Goal: Information Seeking & Learning: Learn about a topic

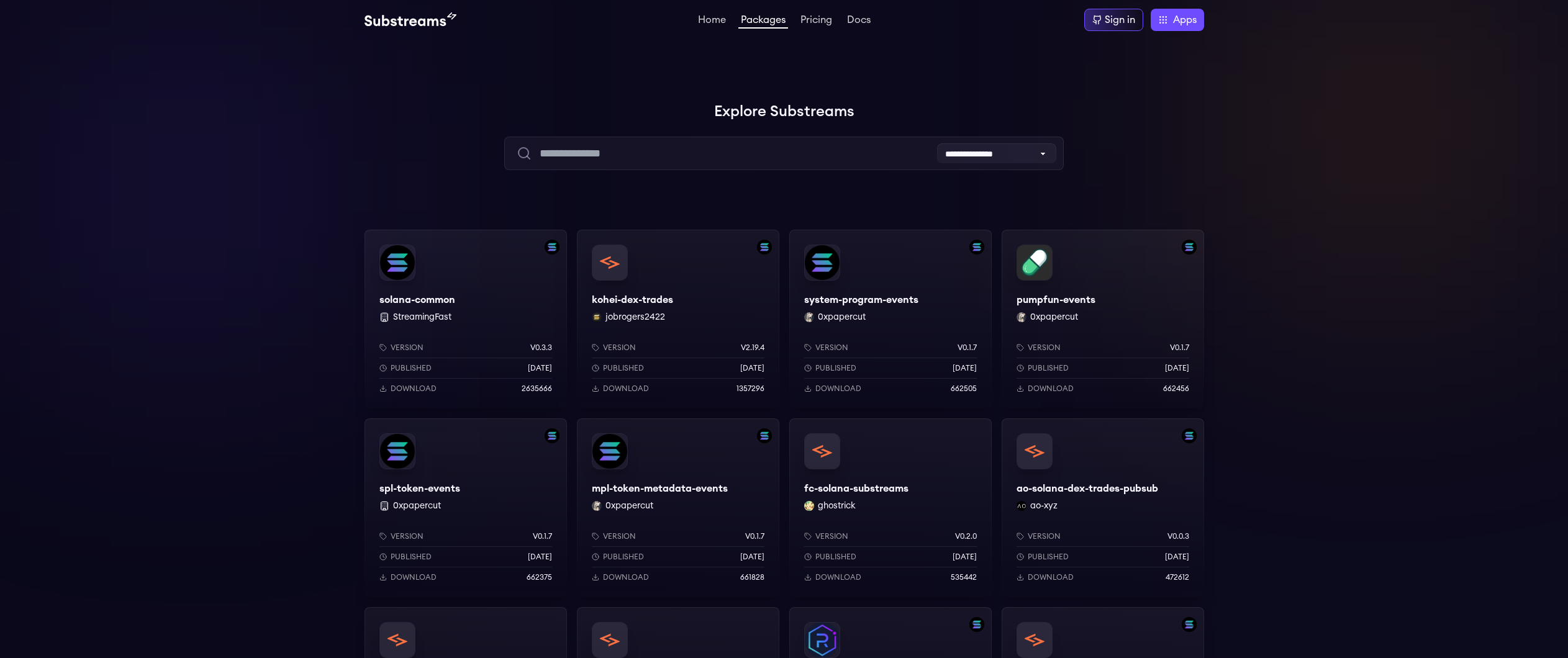
click at [268, 357] on div at bounding box center [186, 186] width 373 height 373
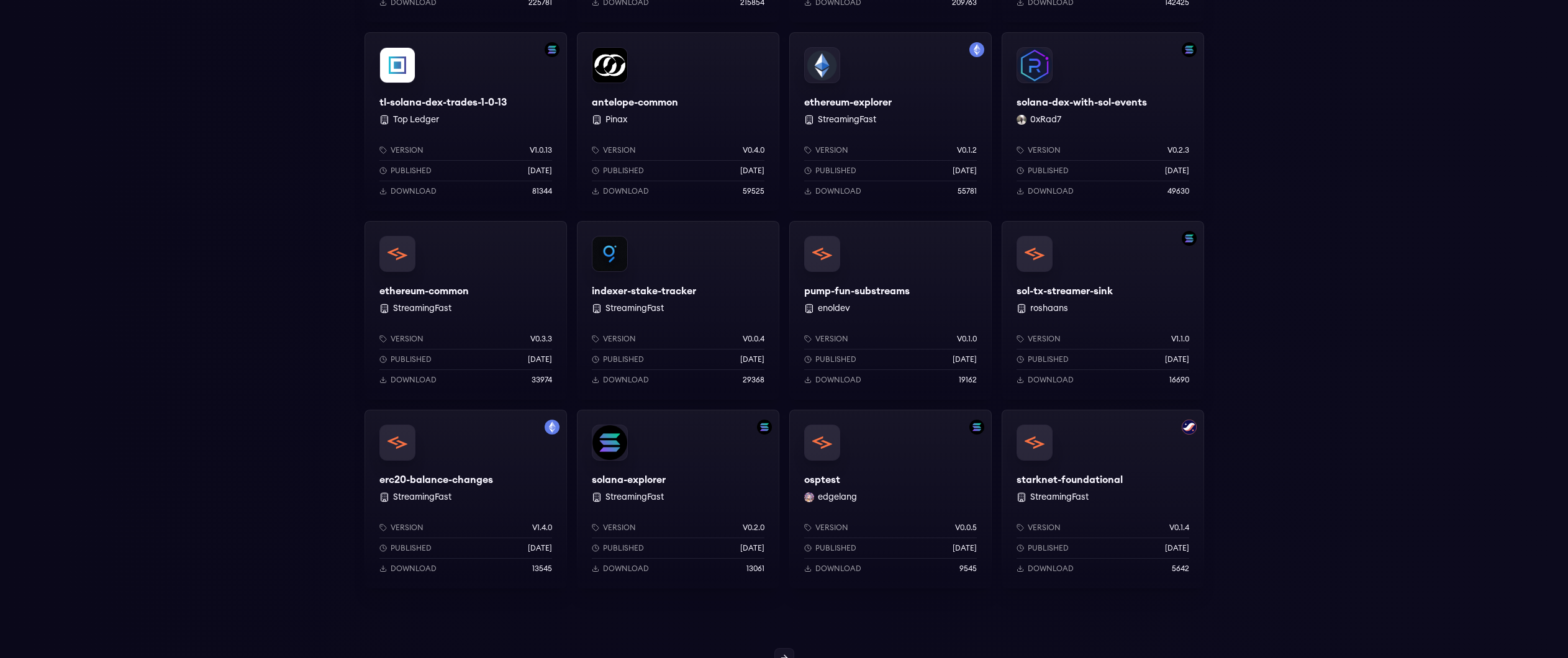
scroll to position [811, 0]
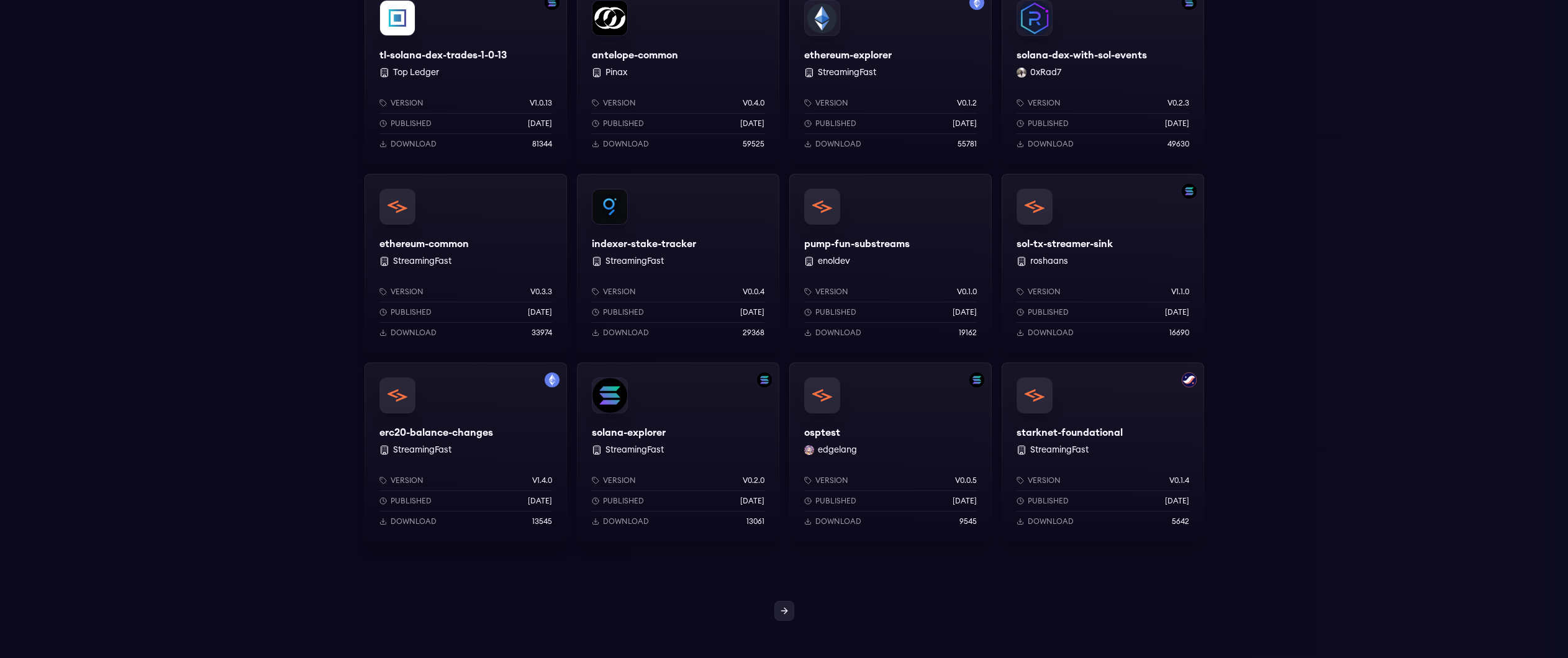
click at [787, 614] on icon at bounding box center [784, 610] width 10 height 10
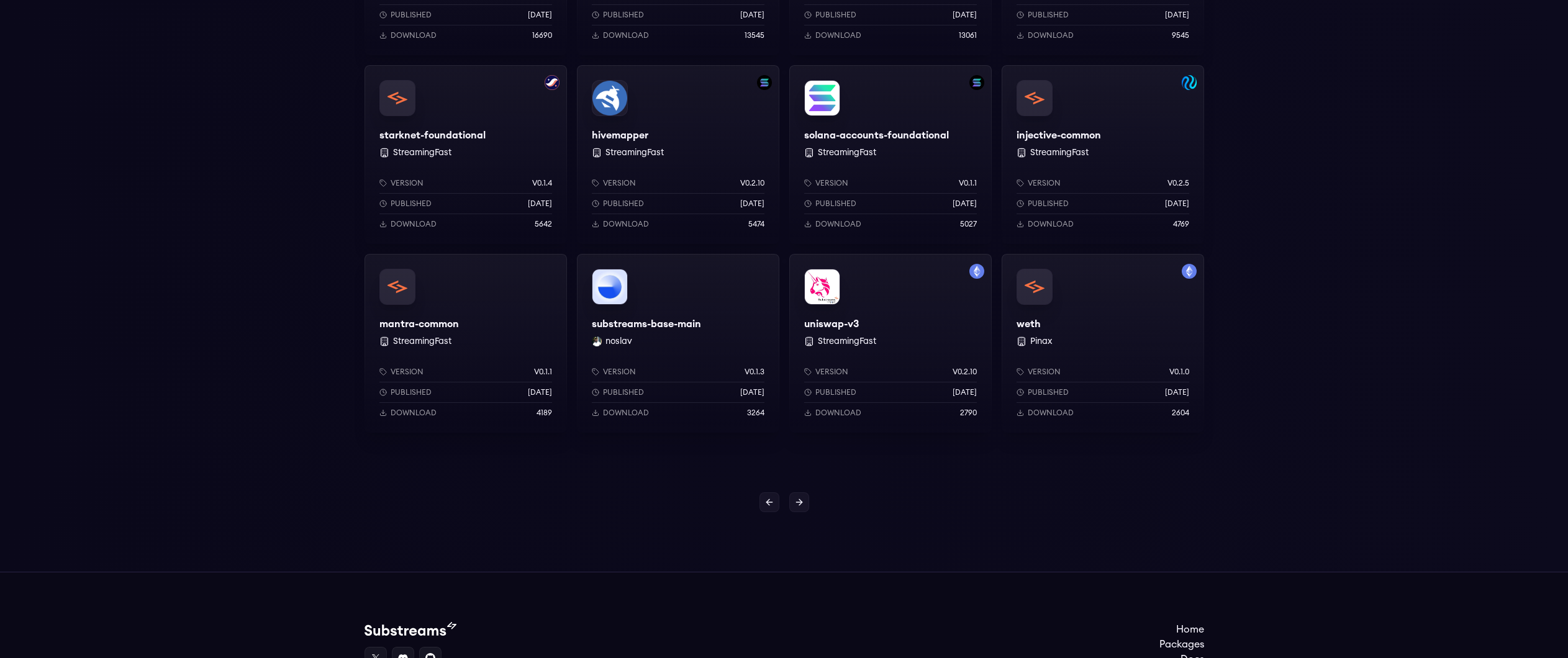
scroll to position [836, 0]
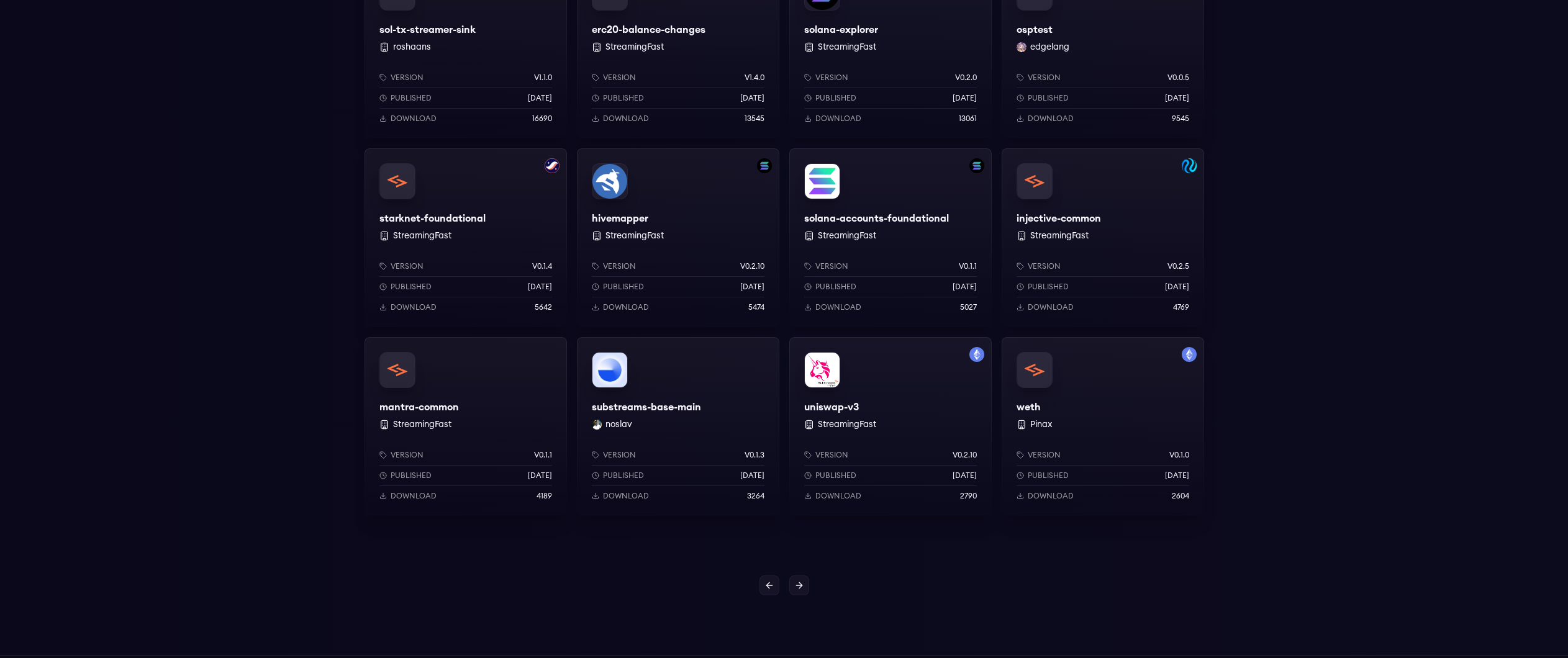
click at [856, 407] on div "uniswap-v3 StreamingFast Version v0.2.10 Published 1 years ago Download 2790" at bounding box center [890, 426] width 202 height 179
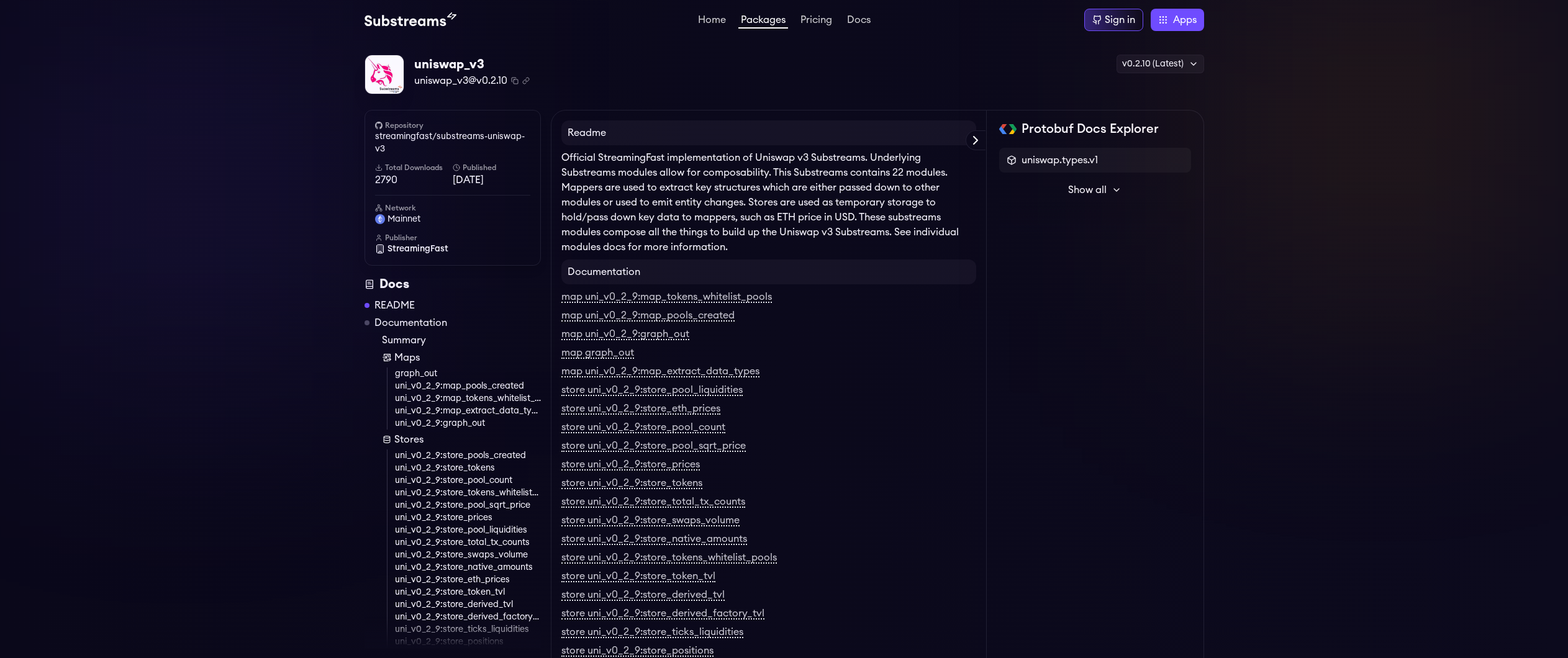
click at [890, 394] on div "store uni_v0_2_9:store_pool_liquidities" at bounding box center [768, 390] width 415 height 15
click at [695, 317] on link "map uni_v0_2_9:map_pools_created" at bounding box center [648, 316] width 173 height 11
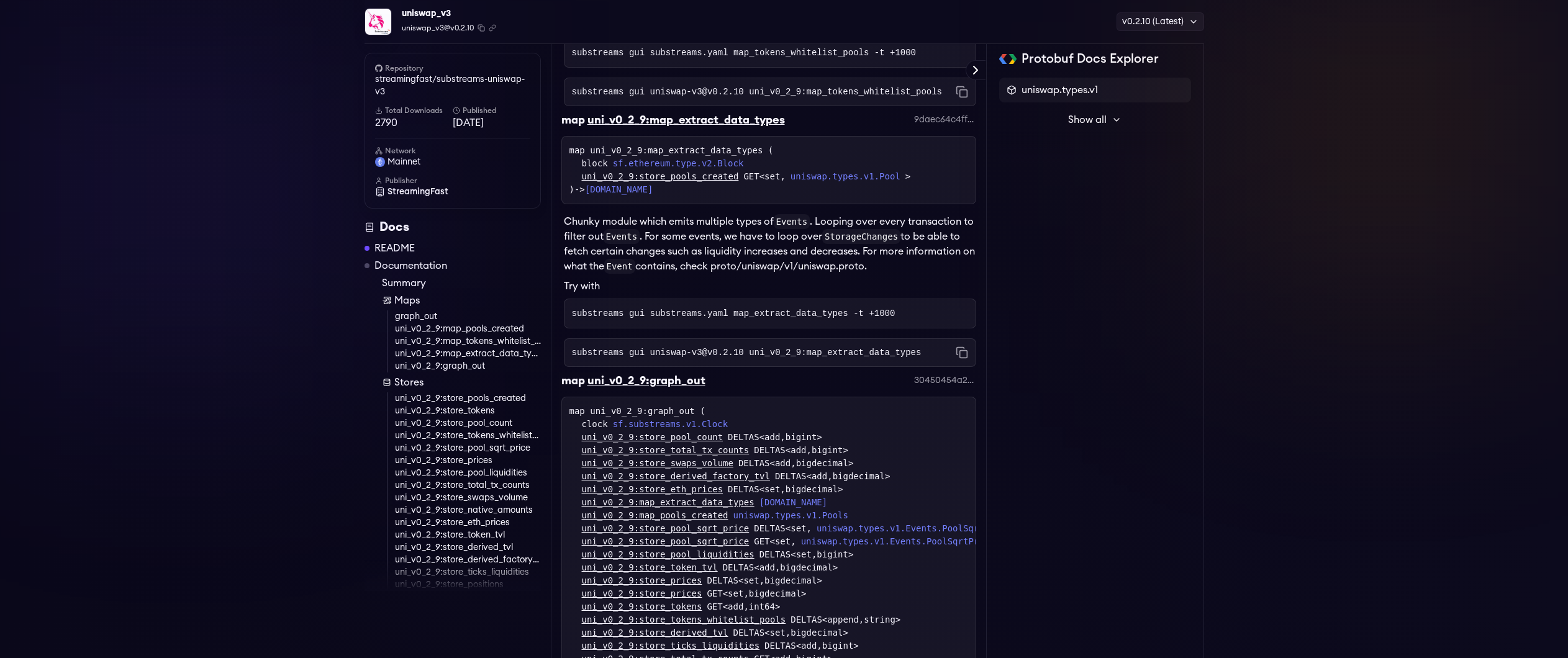
scroll to position [1582, 0]
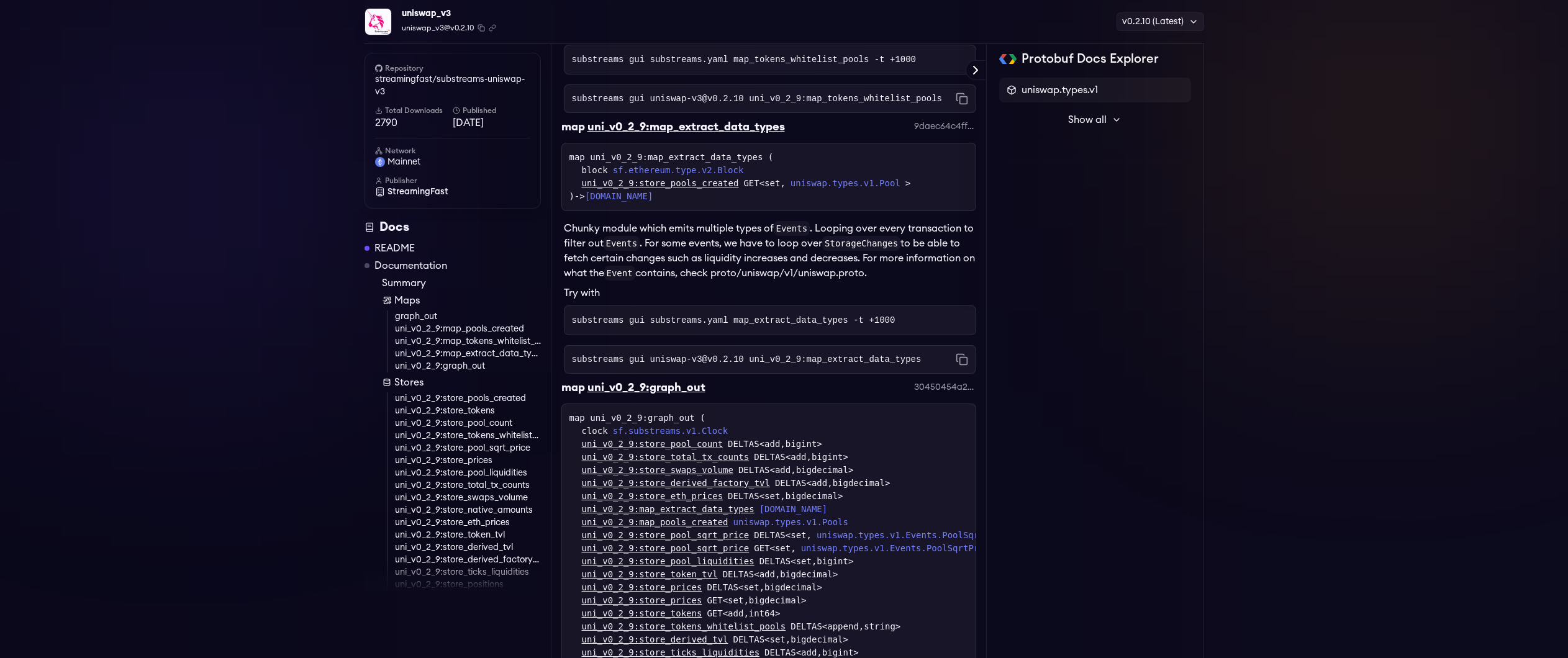
click at [674, 396] on div "uni_v0_2_9:graph_out" at bounding box center [646, 386] width 118 height 17
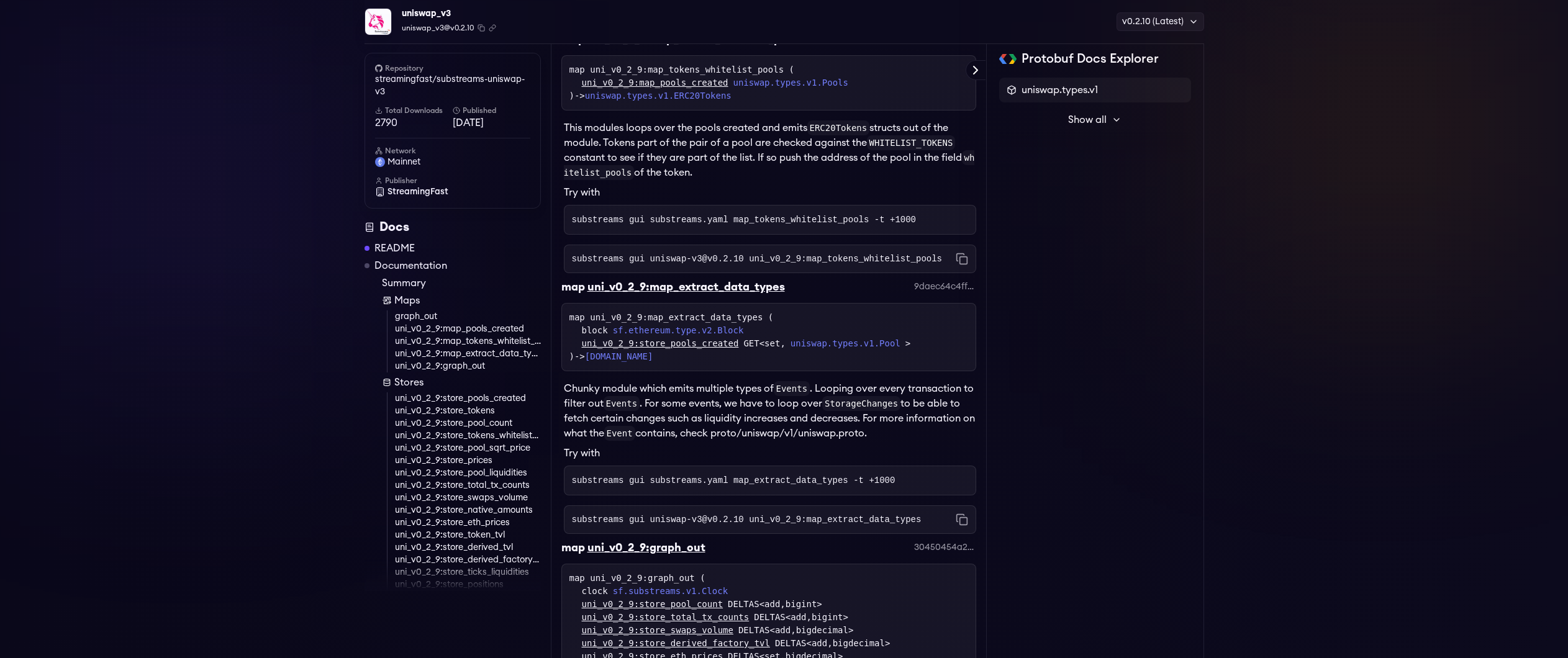
scroll to position [1390, 0]
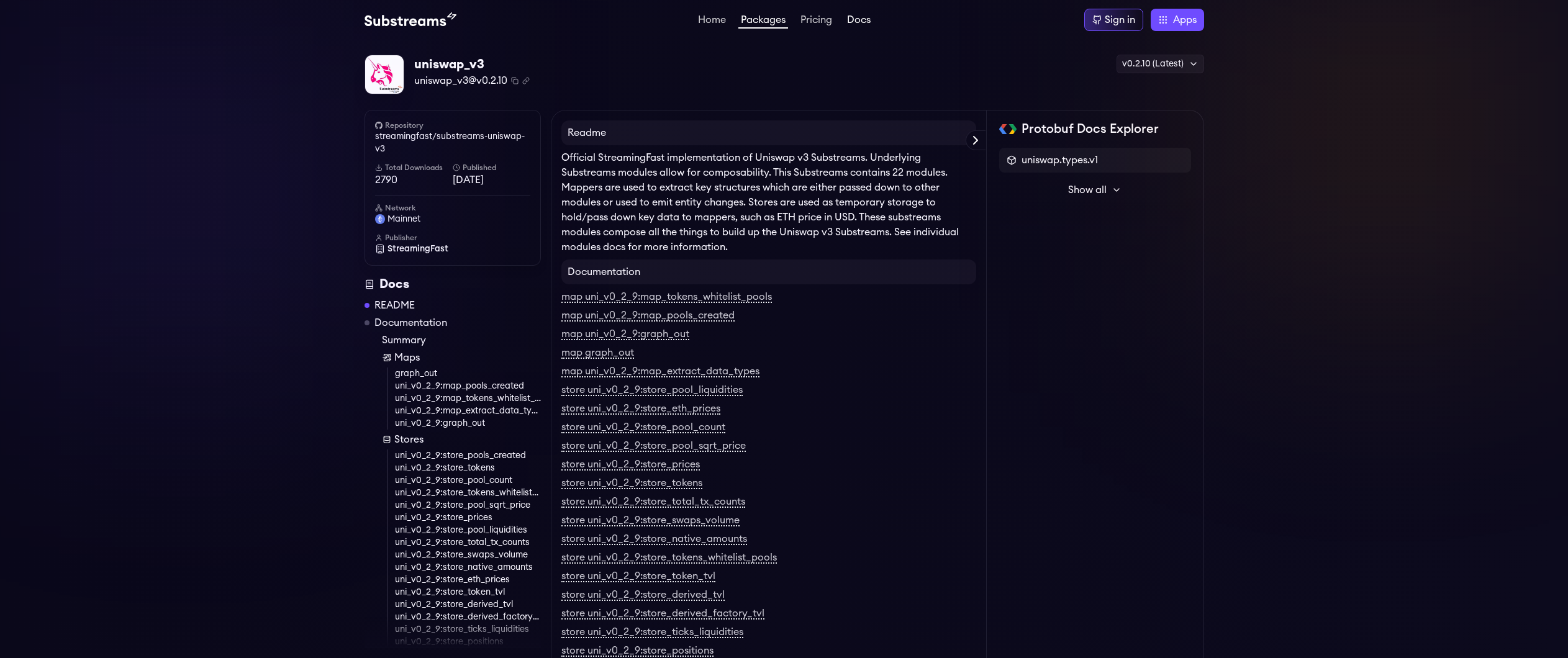
click at [864, 23] on link "Docs" at bounding box center [858, 20] width 28 height 12
